Goal: Find specific page/section: Find specific page/section

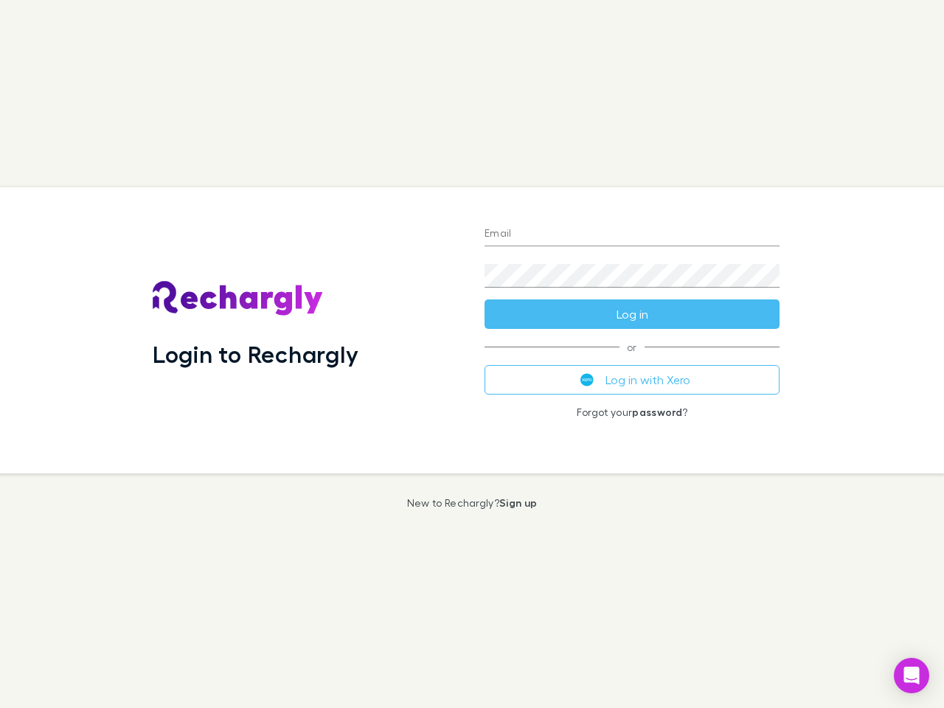
click at [472, 354] on div "Login to Rechargly" at bounding box center [307, 330] width 332 height 286
click at [632, 235] on input "Email" at bounding box center [632, 235] width 295 height 24
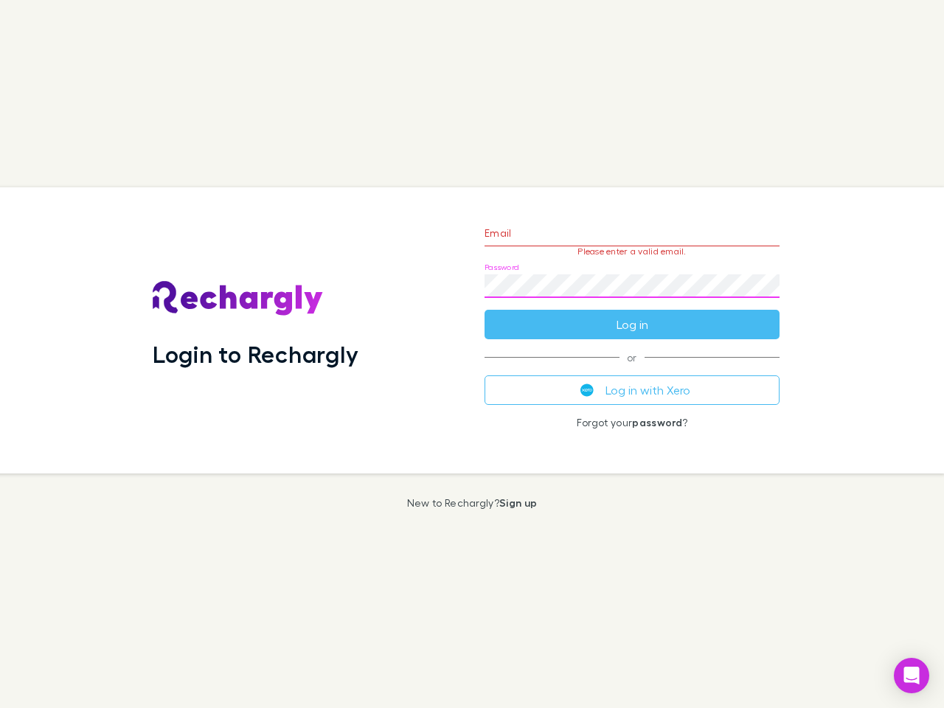
click at [632, 314] on form "Email Please enter a valid email. Password Log in" at bounding box center [632, 275] width 295 height 128
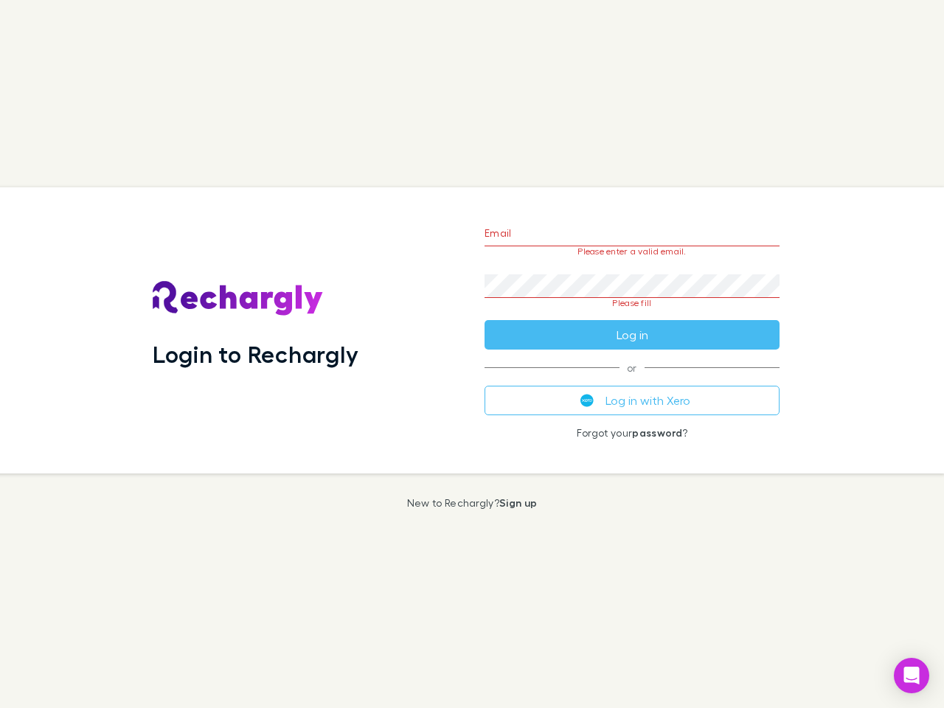
click at [632, 380] on div "Email Please enter a valid email. Password Please fill Log in or Log in with Xe…" at bounding box center [632, 330] width 319 height 286
click at [912, 676] on icon "Open Intercom Messenger" at bounding box center [911, 676] width 15 height 18
